Goal: Task Accomplishment & Management: Manage account settings

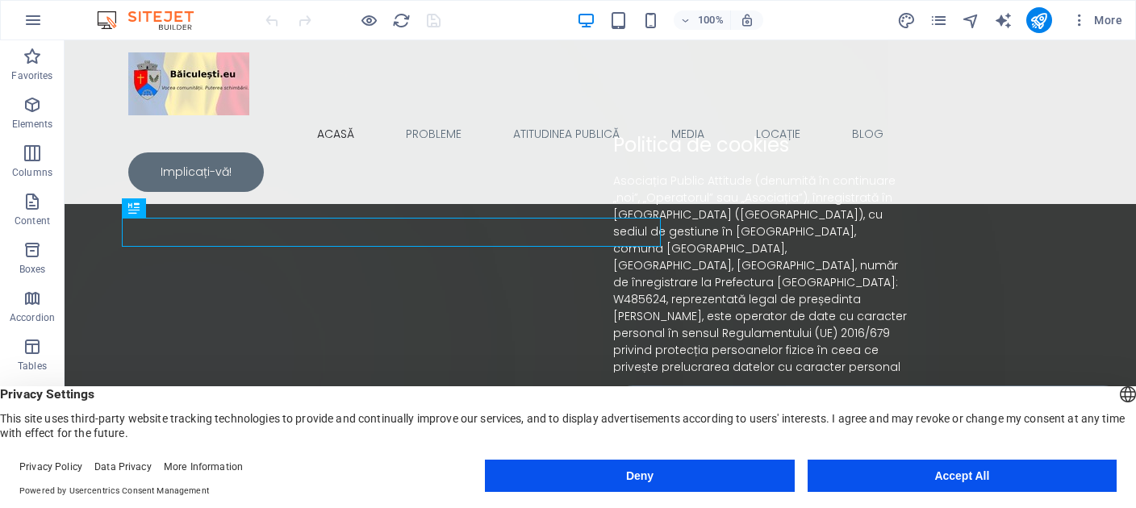
click at [603, 478] on button "Deny" at bounding box center [639, 476] width 309 height 32
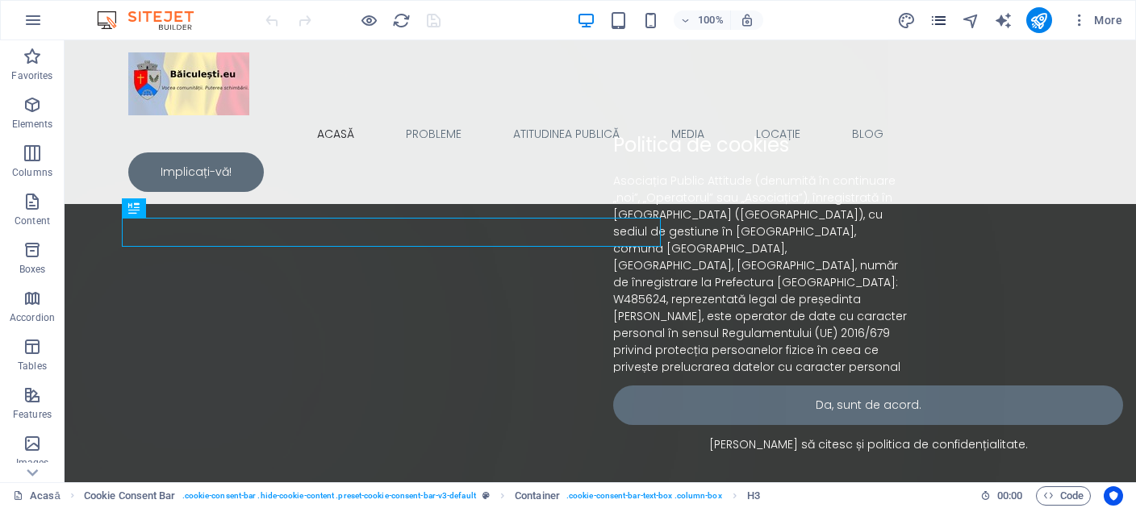
click at [941, 17] on icon "pages" at bounding box center [938, 20] width 19 height 19
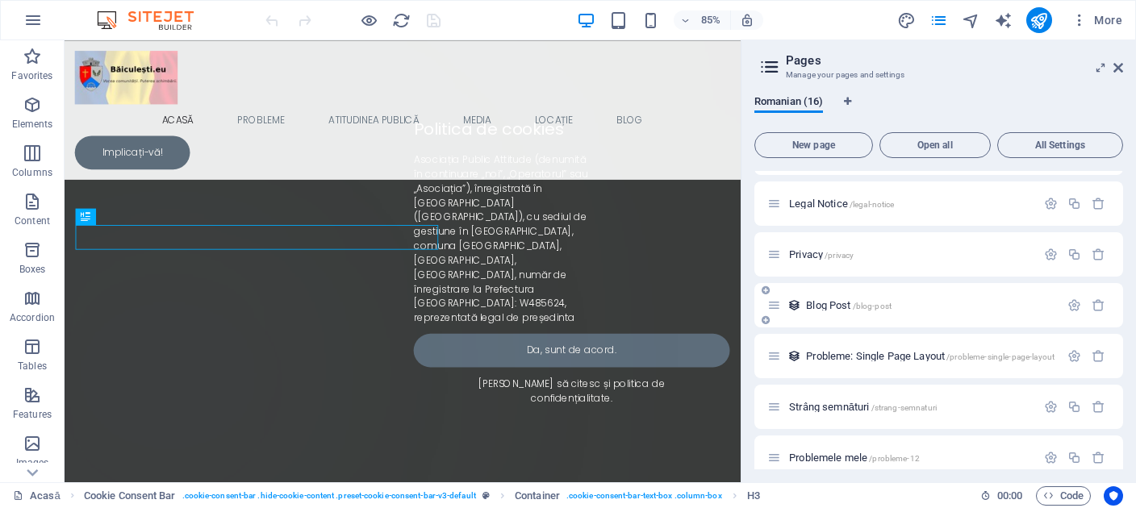
scroll to position [290, 0]
click at [842, 365] on div "Probleme: Single Page Layout /probleme-single-page-layout" at bounding box center [913, 360] width 292 height 19
click at [842, 358] on span "Probleme: Single Page Layout /probleme-single-page-layout" at bounding box center [930, 360] width 248 height 12
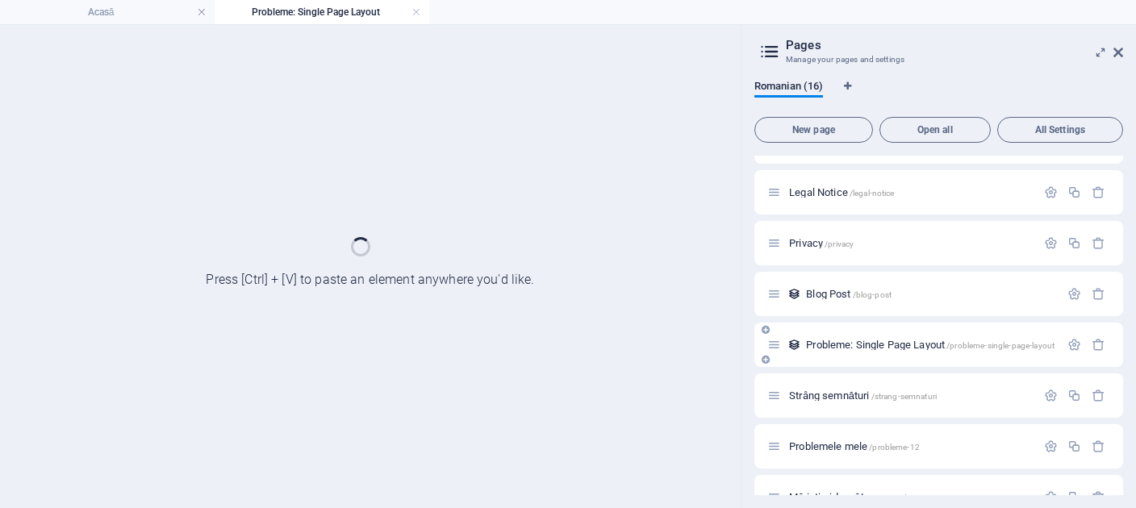
click at [842, 358] on div "Probleme: Single Page Layout /probleme-single-page-layout" at bounding box center [938, 345] width 369 height 44
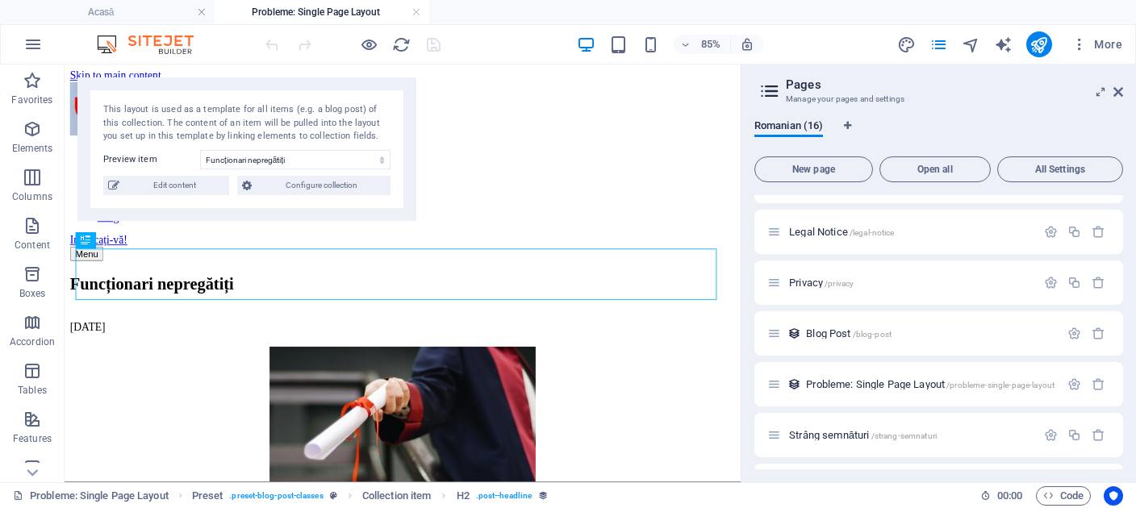
scroll to position [0, 0]
click at [446, 372] on div "[DATE]" at bounding box center [462, 373] width 782 height 15
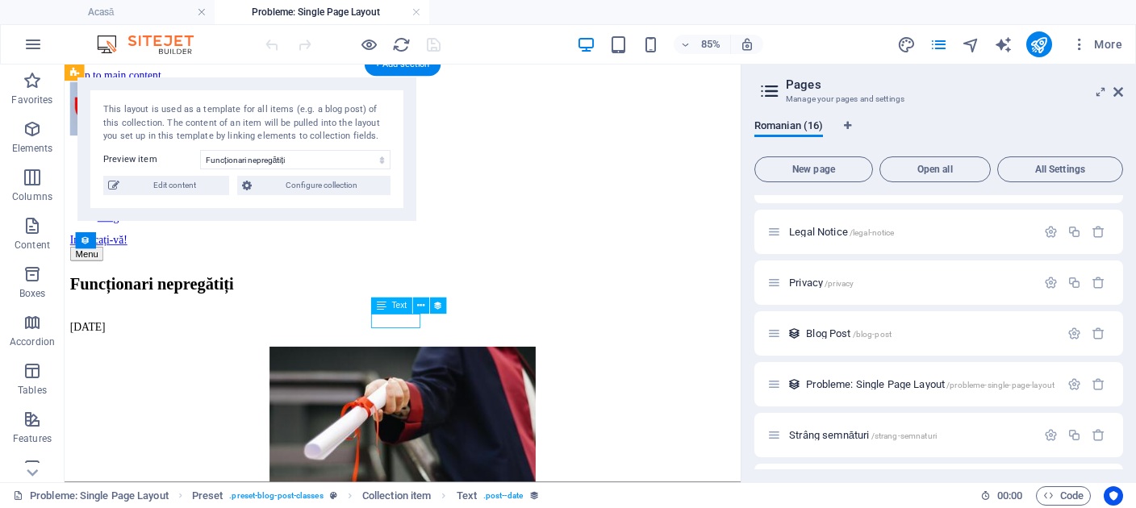
click at [446, 372] on div "[DATE]" at bounding box center [462, 373] width 782 height 15
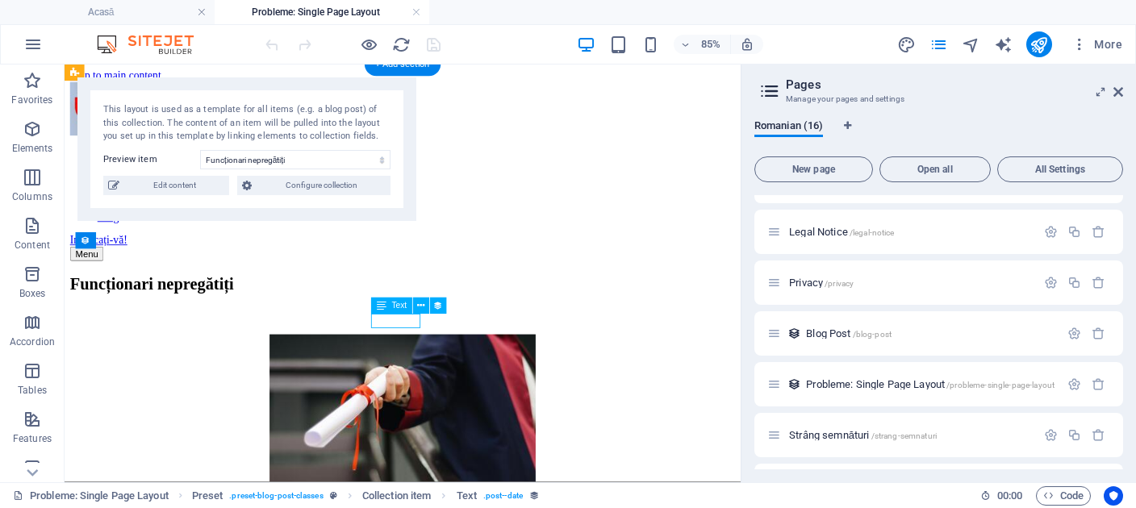
select select "1"
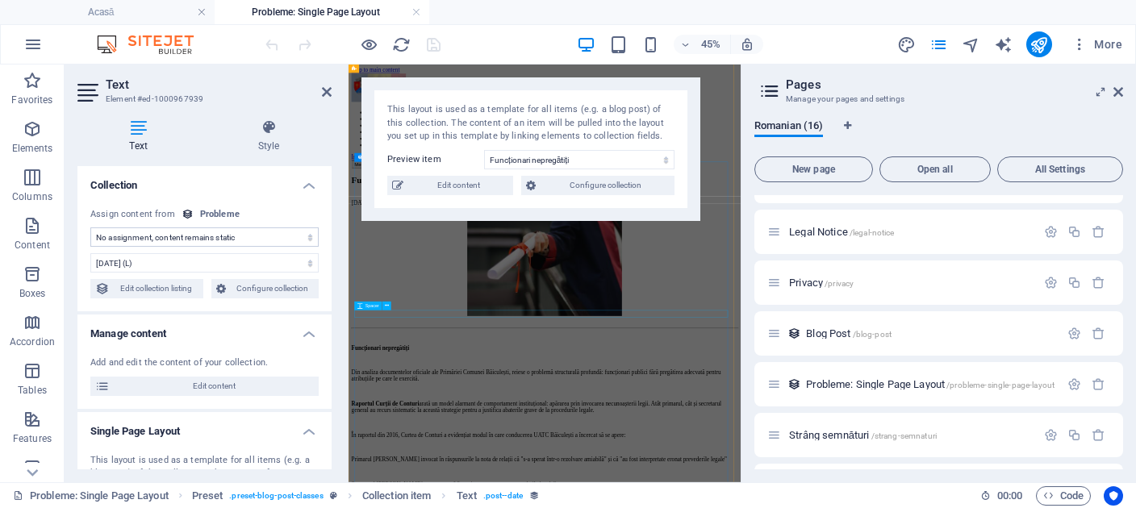
select select "publishing_date"
click at [279, 119] on div "Text Style Collection No assignment, content remains static Created at (Date) U…" at bounding box center [205, 294] width 280 height 376
click at [269, 132] on icon at bounding box center [269, 127] width 126 height 16
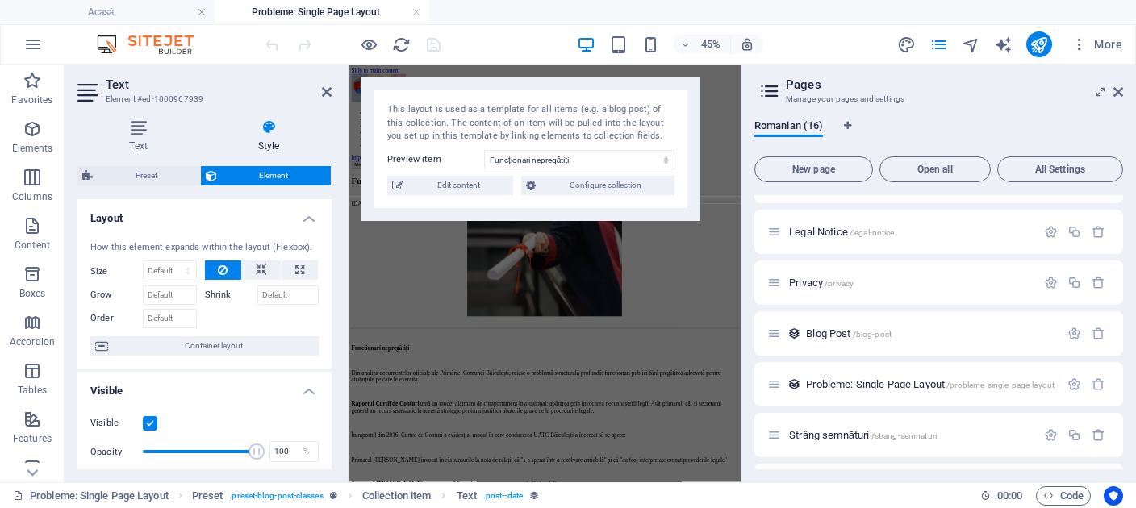
click at [148, 431] on label at bounding box center [150, 423] width 15 height 15
click at [0, 0] on input "Visible" at bounding box center [0, 0] width 0 height 0
click at [433, 43] on icon "save" at bounding box center [433, 44] width 19 height 19
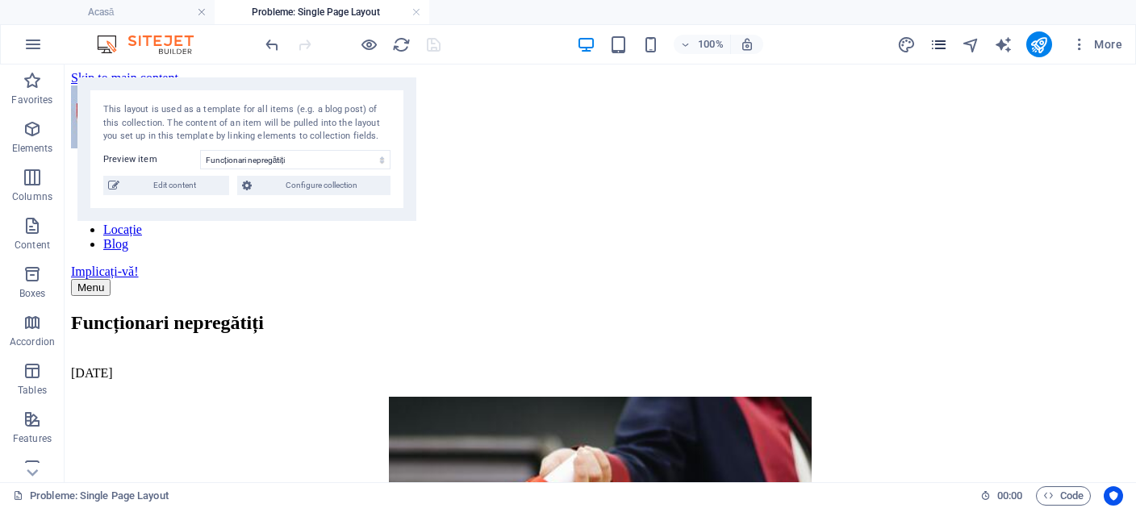
click at [938, 45] on icon "pages" at bounding box center [938, 44] width 19 height 19
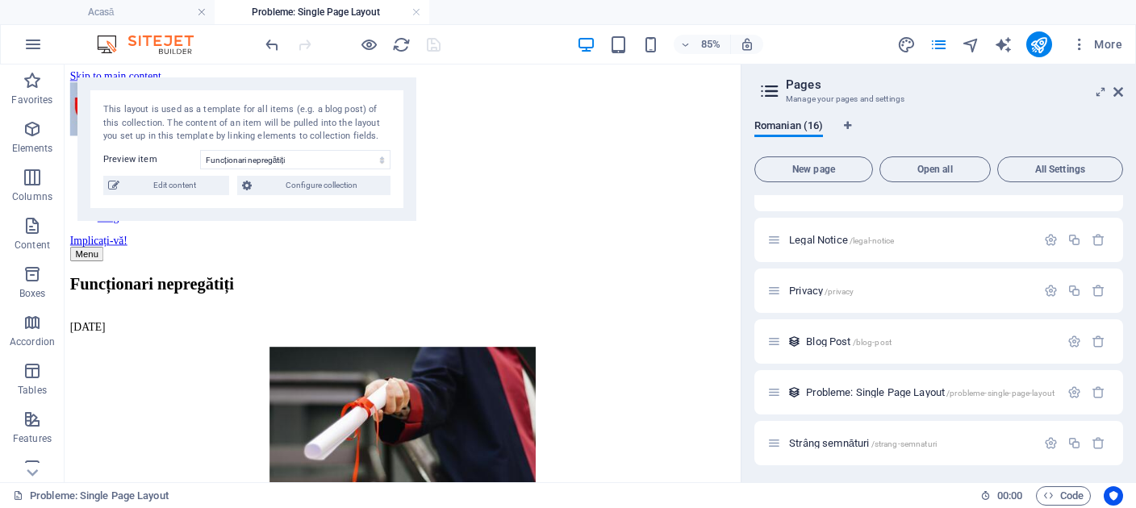
scroll to position [298, 0]
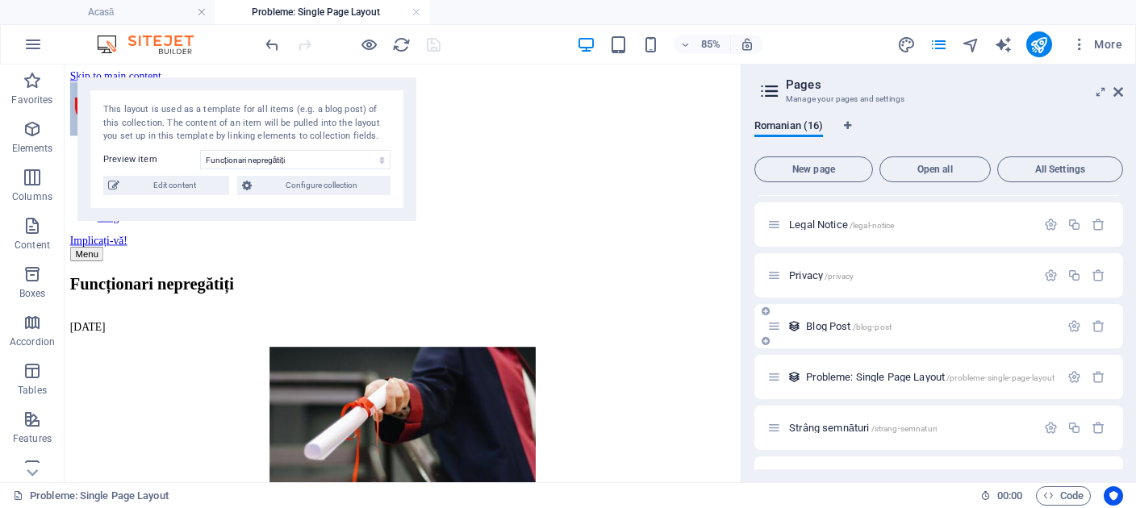
click at [838, 324] on span "Blog Post /blog-post" at bounding box center [849, 326] width 86 height 12
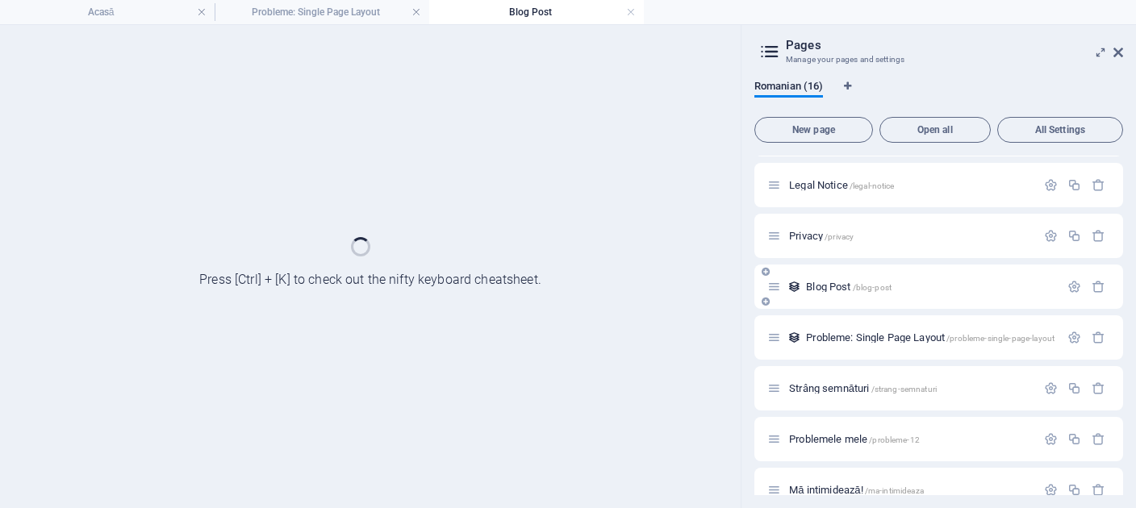
click at [838, 324] on div "Probleme: Single Page Layout /probleme-single-page-layout" at bounding box center [938, 337] width 369 height 44
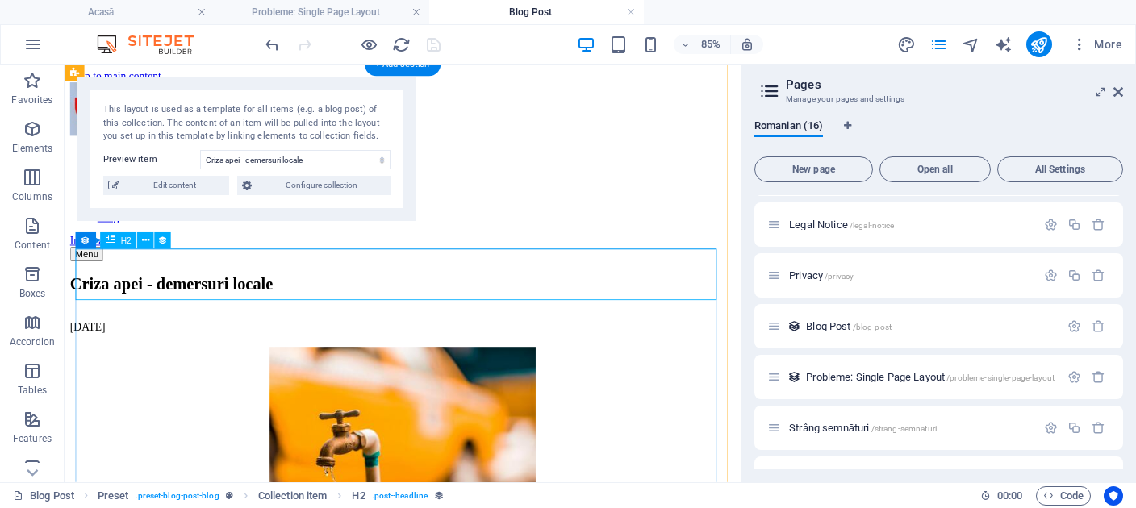
scroll to position [0, 0]
click at [449, 366] on div "[DATE]" at bounding box center [462, 373] width 782 height 15
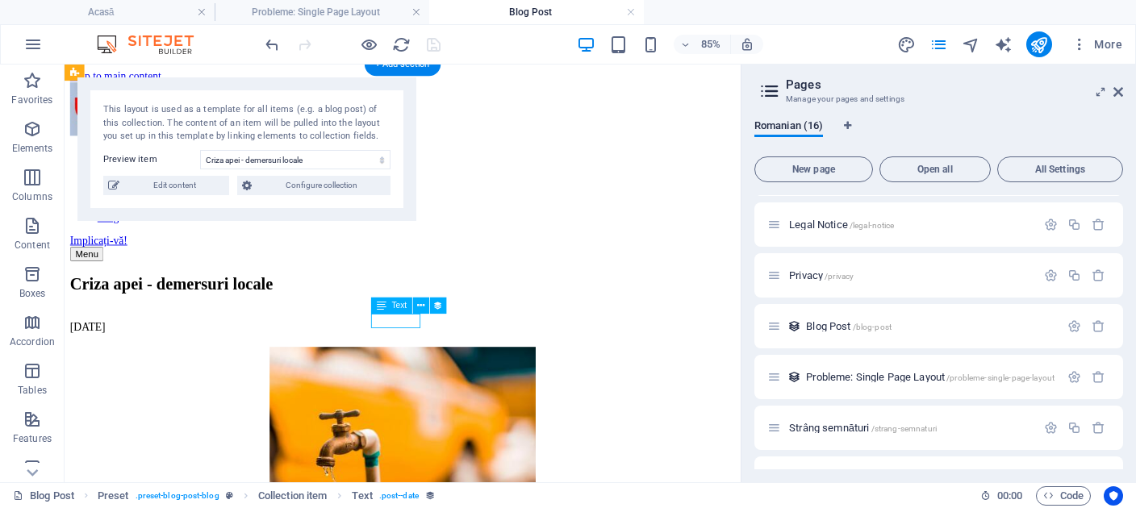
click at [449, 366] on div "[DATE]" at bounding box center [462, 373] width 782 height 15
select select "publishing_date"
select select "1"
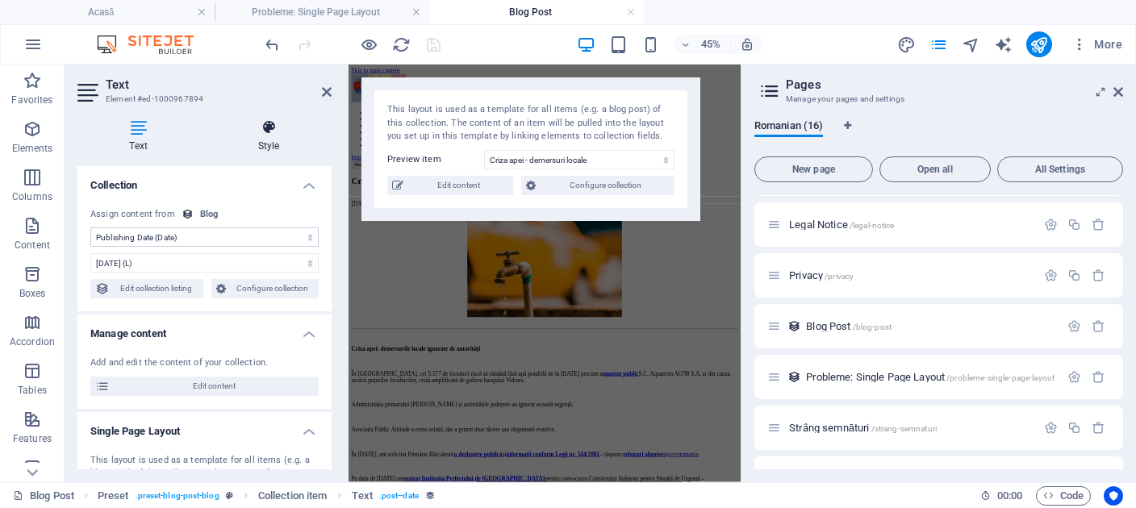
click at [265, 125] on icon at bounding box center [269, 127] width 126 height 16
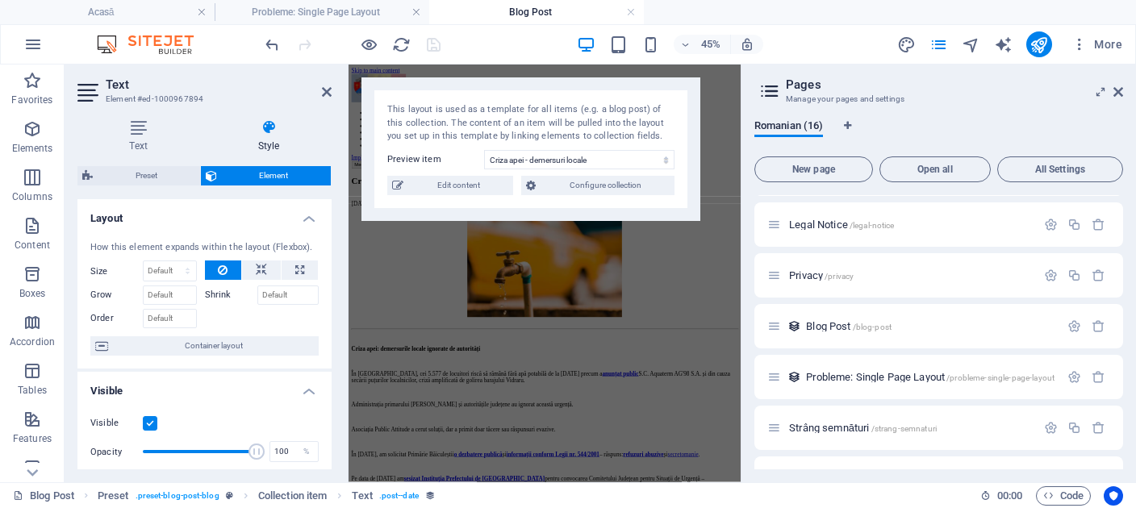
click at [149, 431] on label at bounding box center [150, 423] width 15 height 15
click at [0, 0] on input "Visible" at bounding box center [0, 0] width 0 height 0
click at [436, 48] on icon "save" at bounding box center [433, 44] width 19 height 19
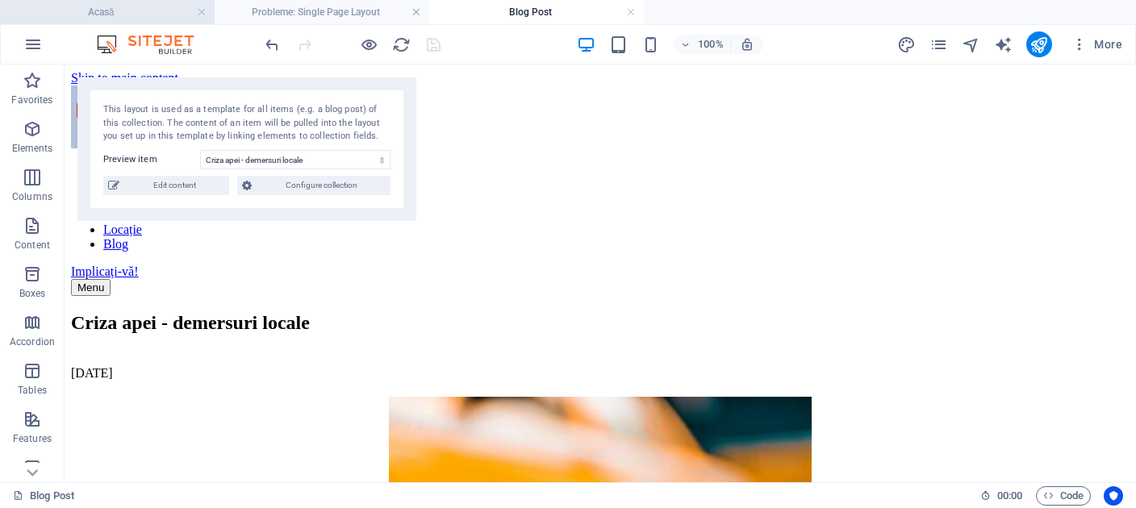
click at [152, 12] on h4 "Acasă" at bounding box center [107, 12] width 215 height 18
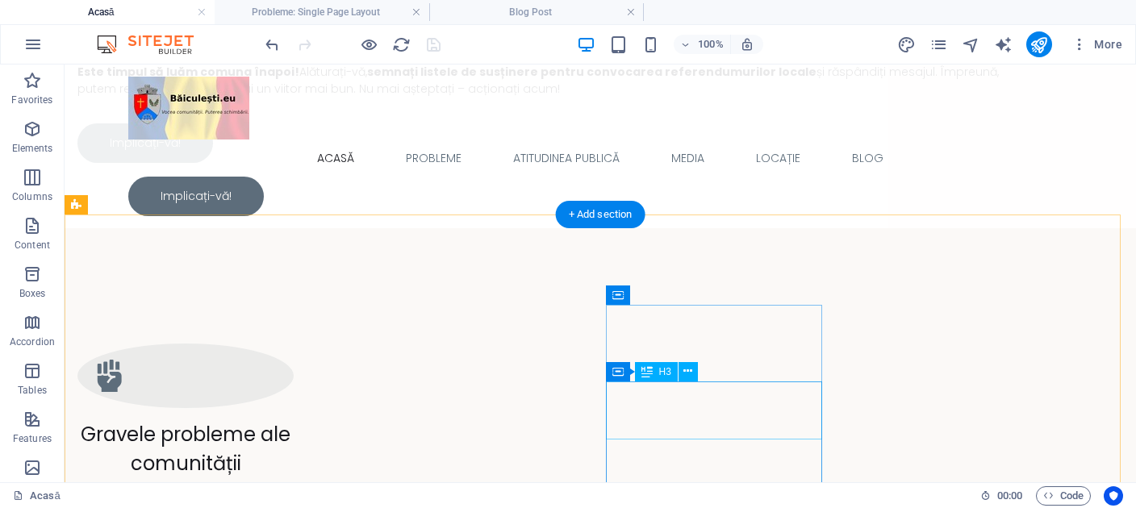
scroll to position [1533, 0]
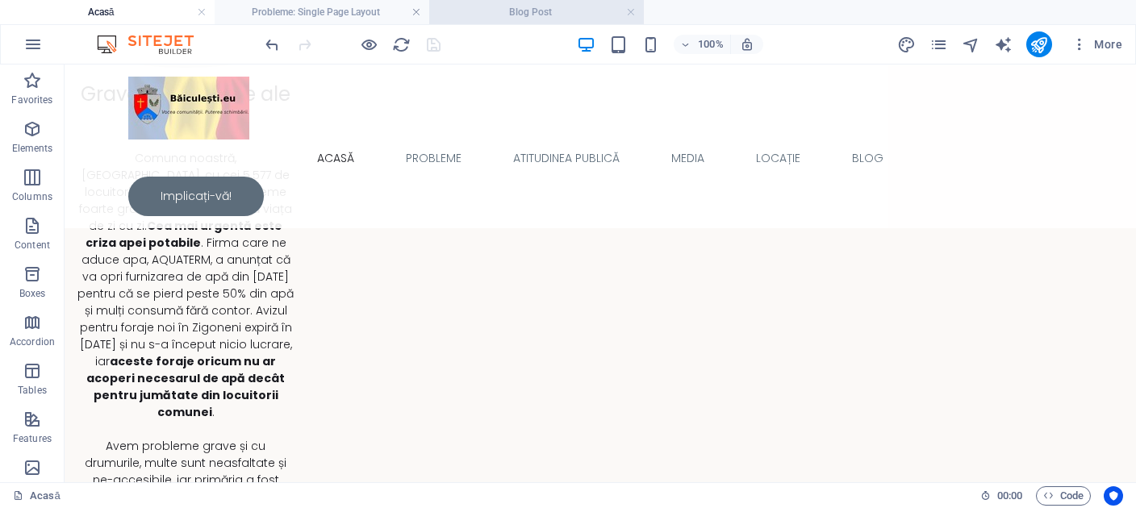
click at [471, 9] on h4 "Blog Post" at bounding box center [536, 12] width 215 height 18
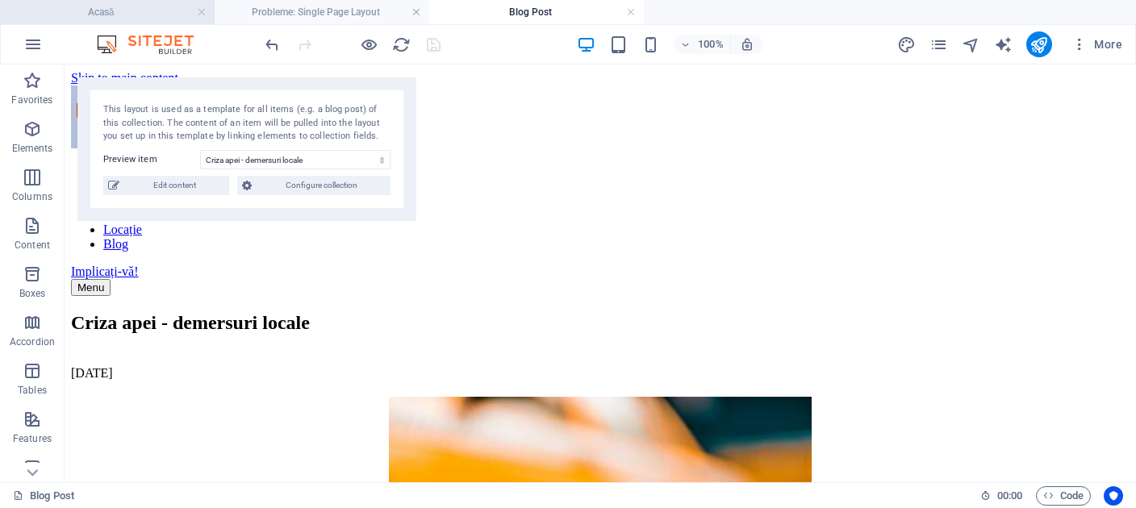
click at [138, 12] on h4 "Acasă" at bounding box center [107, 12] width 215 height 18
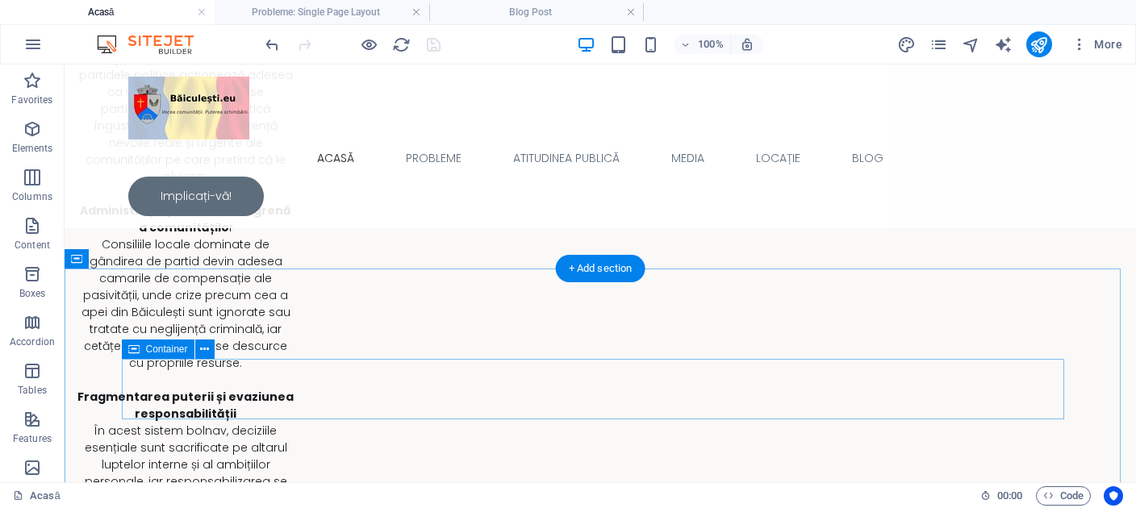
scroll to position [7070, 0]
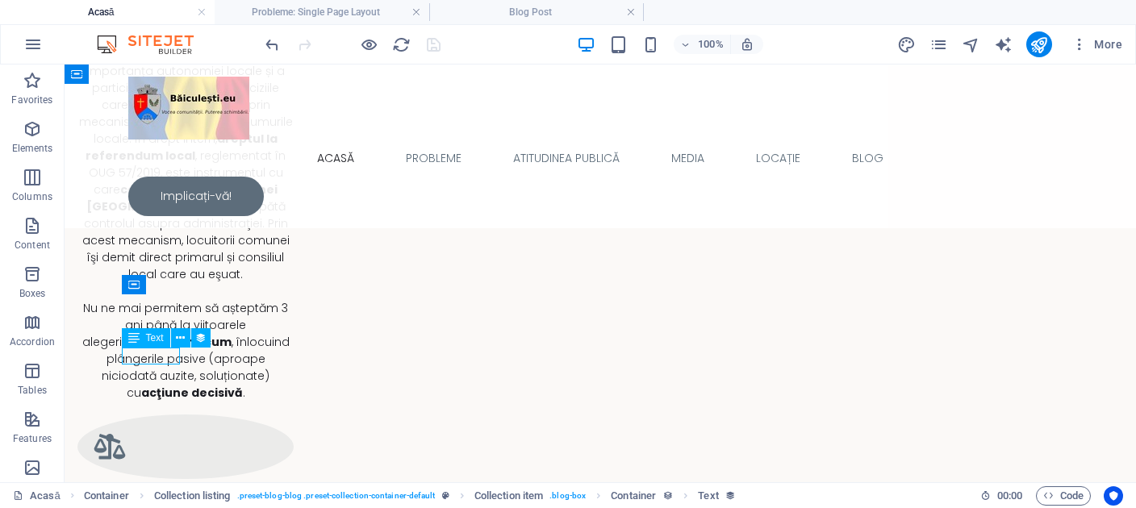
select select "publishing_date"
select select "1"
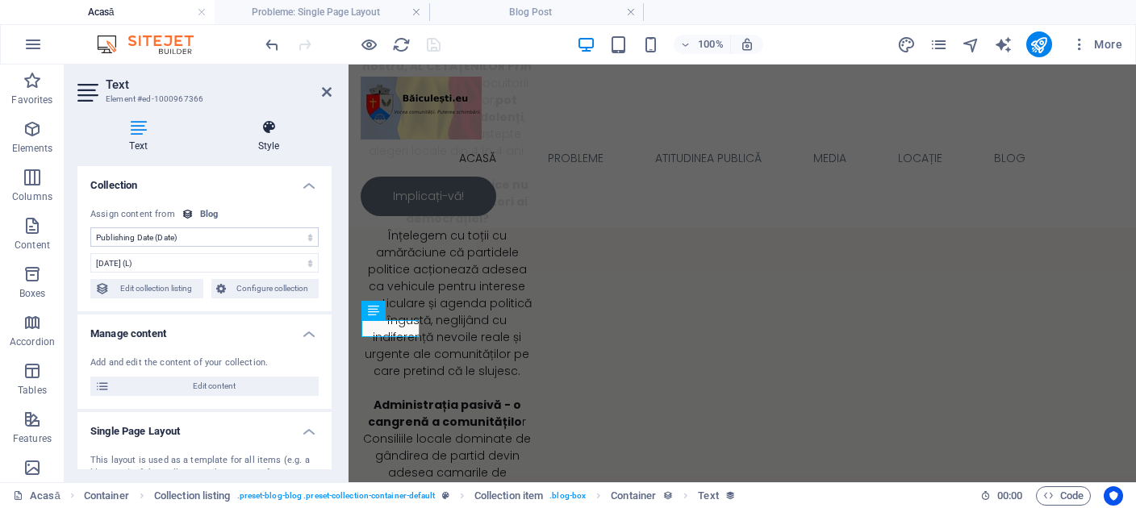
click at [271, 124] on icon at bounding box center [269, 127] width 126 height 16
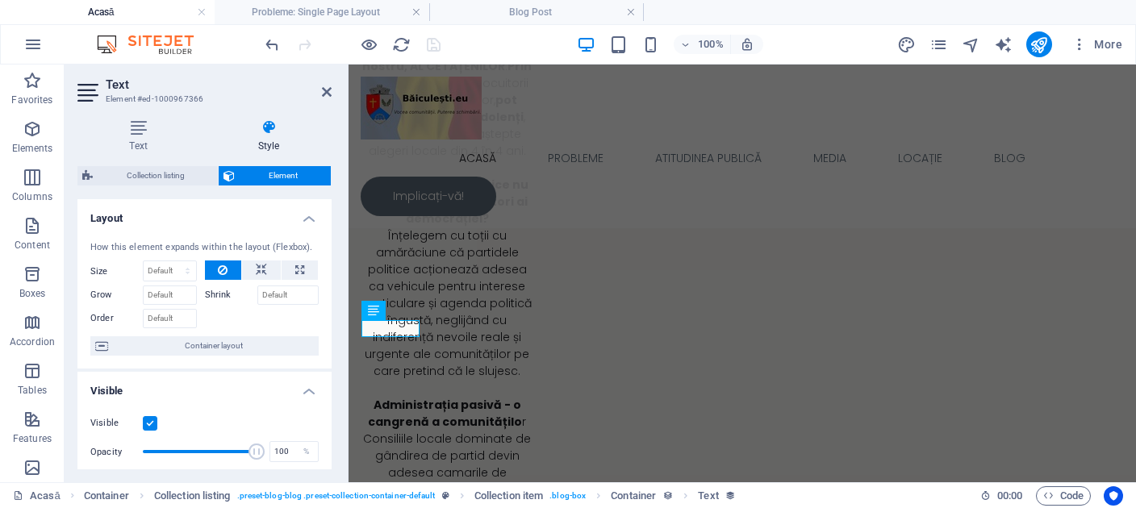
click at [149, 431] on label at bounding box center [150, 423] width 15 height 15
click at [0, 0] on input "Visible" at bounding box center [0, 0] width 0 height 0
click at [435, 47] on icon "save" at bounding box center [433, 44] width 19 height 19
checkbox input "false"
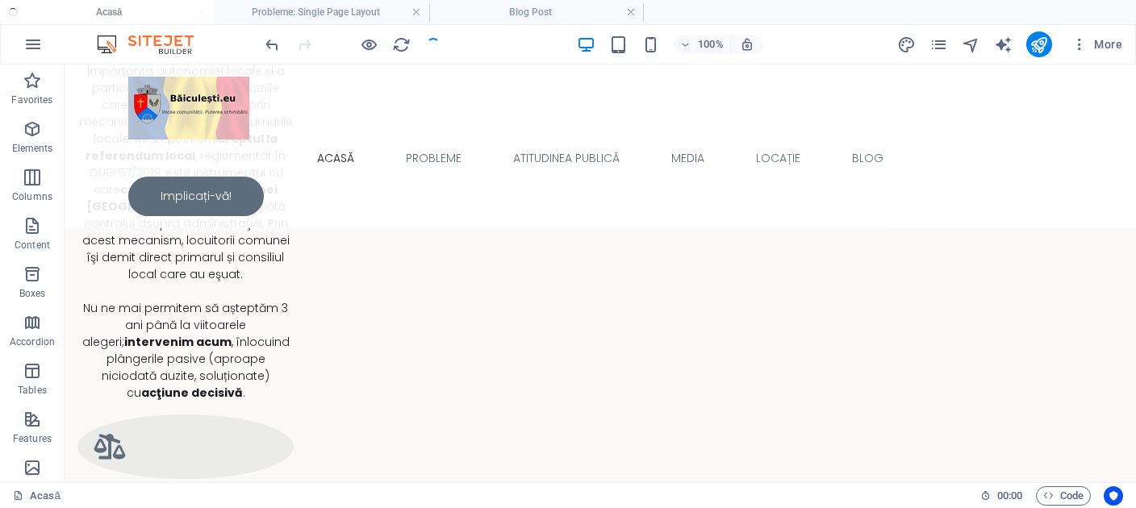
scroll to position [7070, 0]
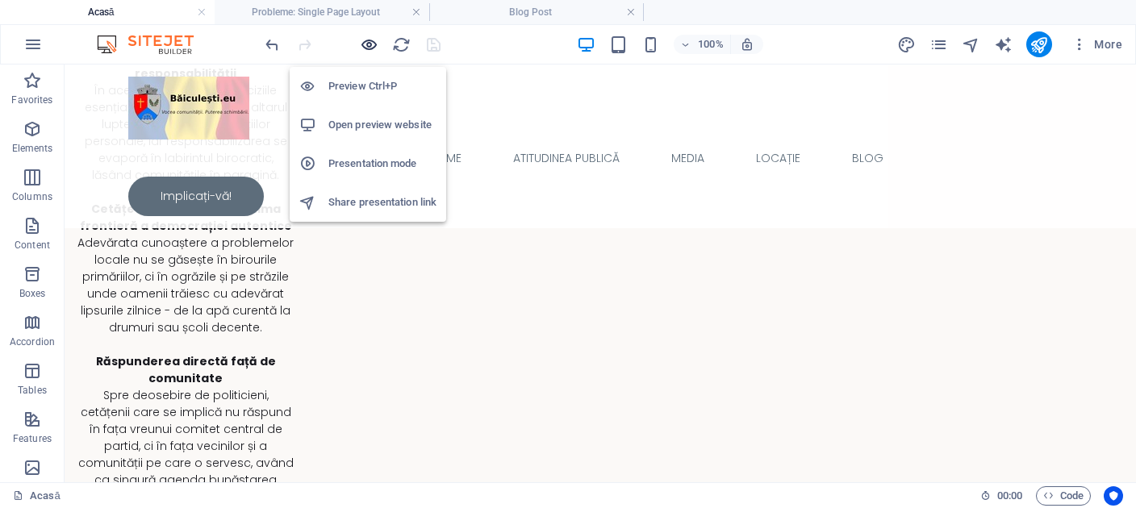
click at [367, 42] on icon "button" at bounding box center [369, 44] width 19 height 19
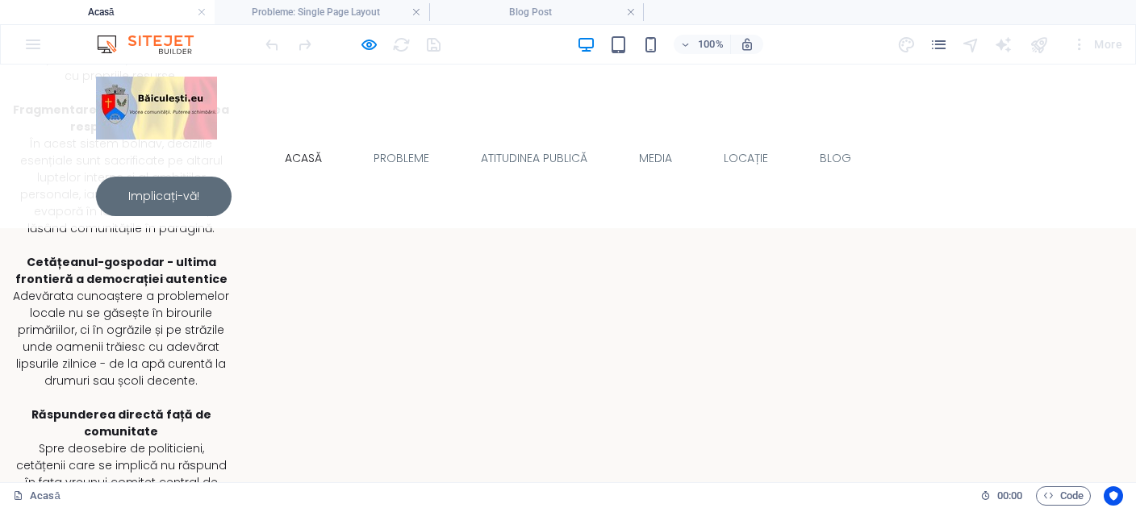
scroll to position [6644, 0]
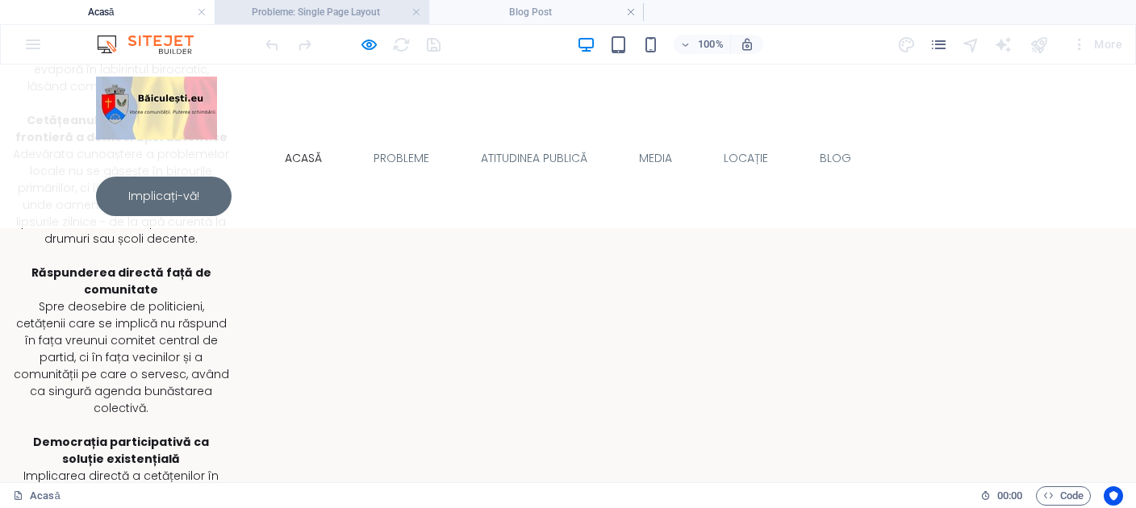
click at [303, 8] on h4 "Probleme: Single Page Layout" at bounding box center [322, 12] width 215 height 18
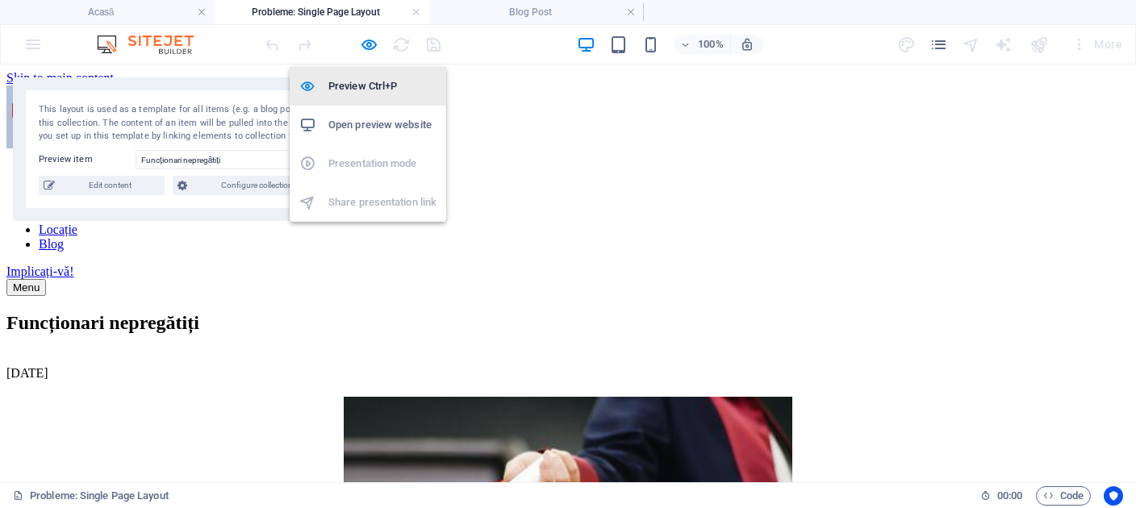
click at [366, 87] on h6 "Preview Ctrl+P" at bounding box center [382, 86] width 108 height 19
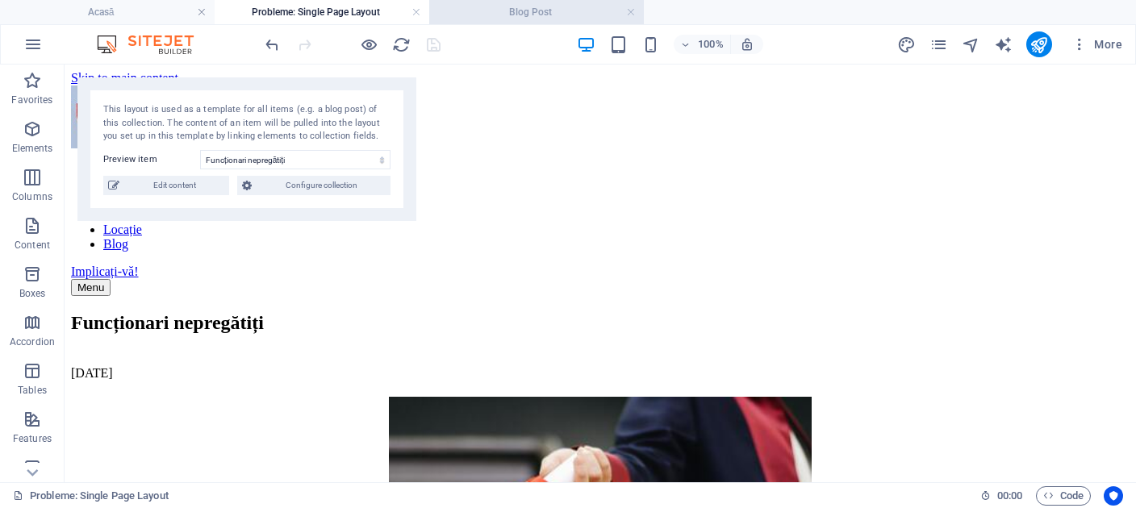
click at [511, 11] on h4 "Blog Post" at bounding box center [536, 12] width 215 height 18
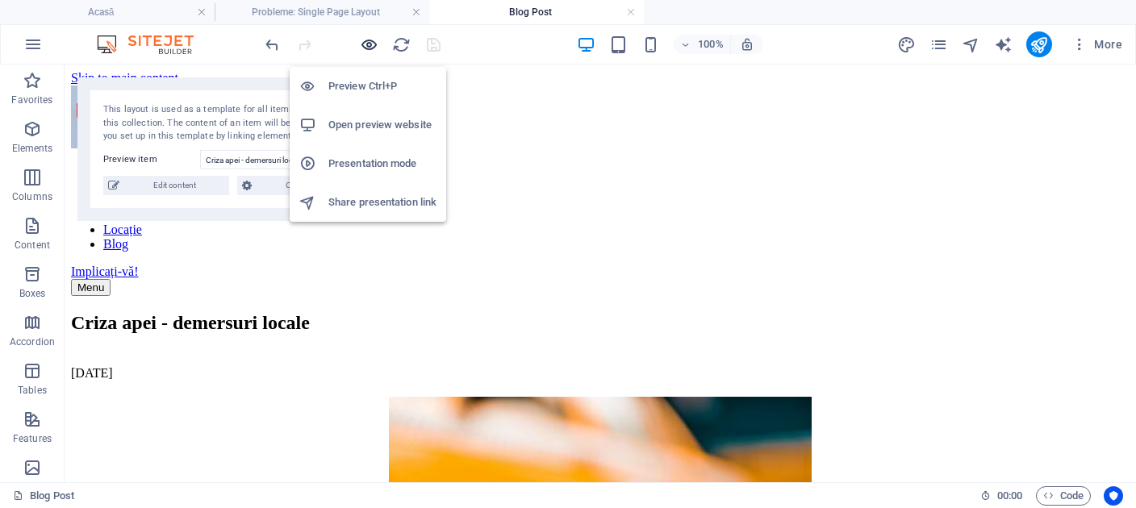
click at [370, 45] on icon "button" at bounding box center [369, 44] width 19 height 19
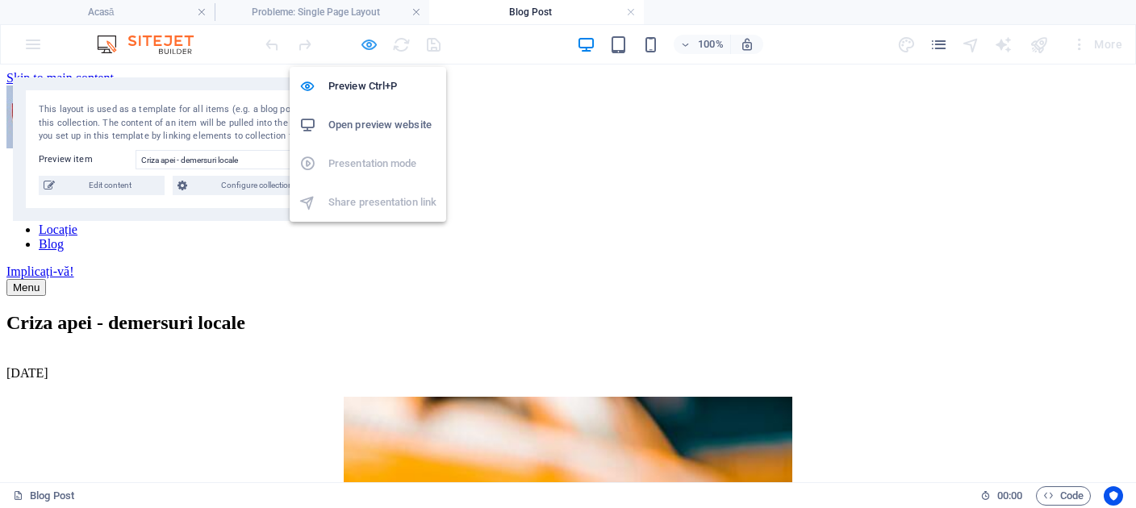
click at [369, 38] on icon "button" at bounding box center [369, 44] width 19 height 19
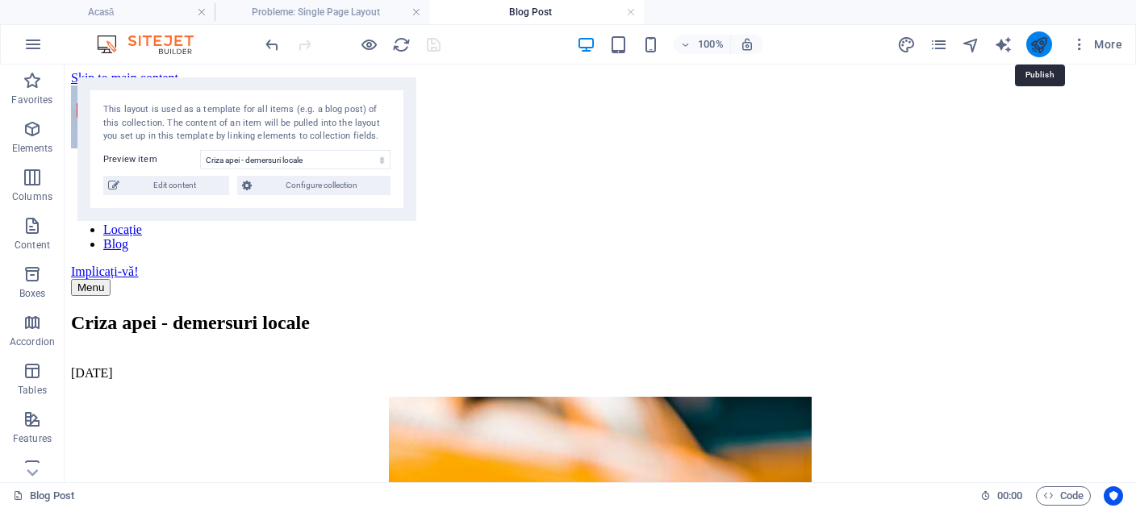
click at [1046, 45] on icon "publish" at bounding box center [1038, 44] width 19 height 19
